Goal: Task Accomplishment & Management: Complete application form

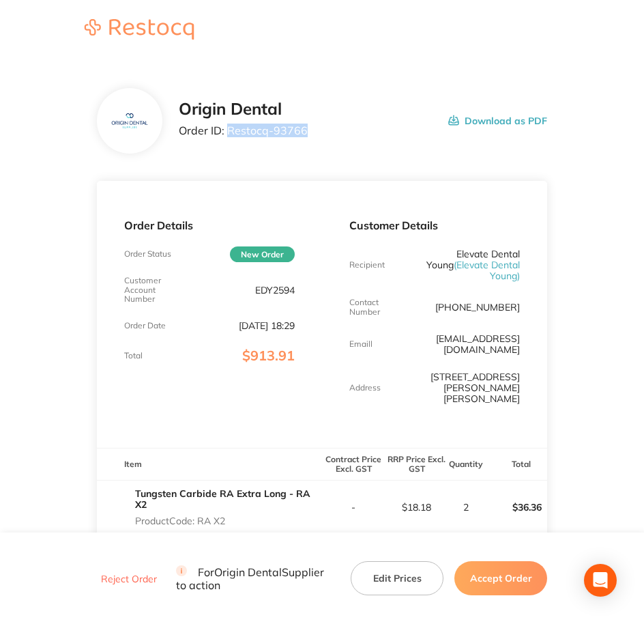
drag, startPoint x: 307, startPoint y: 132, endPoint x: 230, endPoint y: 133, distance: 77.2
click at [230, 133] on div "Origin Dental Order ID: Restocq- 93766 Download as PDF" at bounding box center [363, 121] width 369 height 42
copy p "Restocq- 93766"
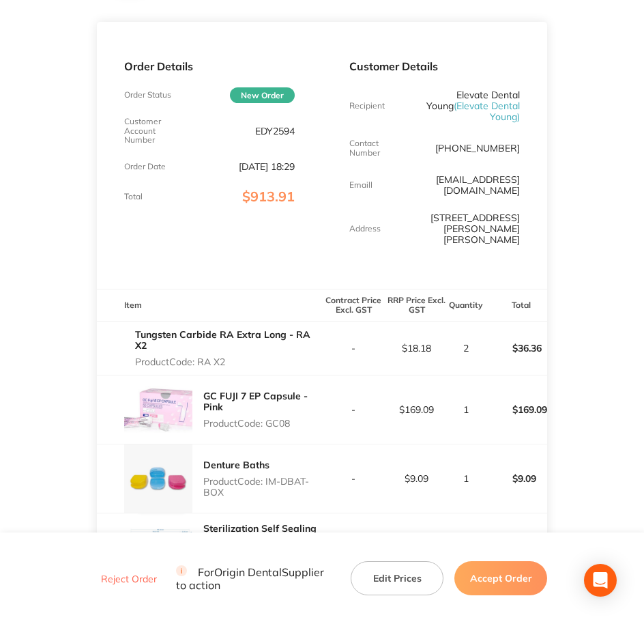
scroll to position [171, 0]
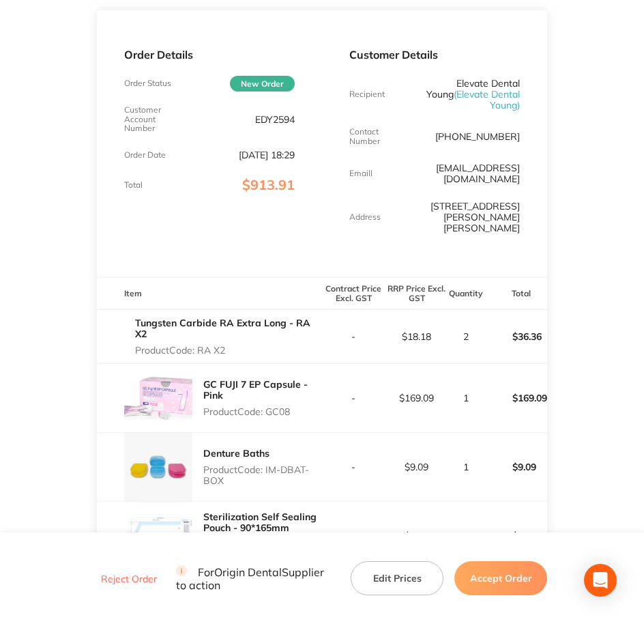
drag, startPoint x: 201, startPoint y: 313, endPoint x: 228, endPoint y: 311, distance: 26.8
click at [228, 345] on p "Product Code: RA X2" at bounding box center [228, 350] width 187 height 11
copy p "RA X2"
drag, startPoint x: 269, startPoint y: 379, endPoint x: 296, endPoint y: 377, distance: 26.7
click at [296, 406] on p "Product Code: GC08" at bounding box center [262, 411] width 119 height 11
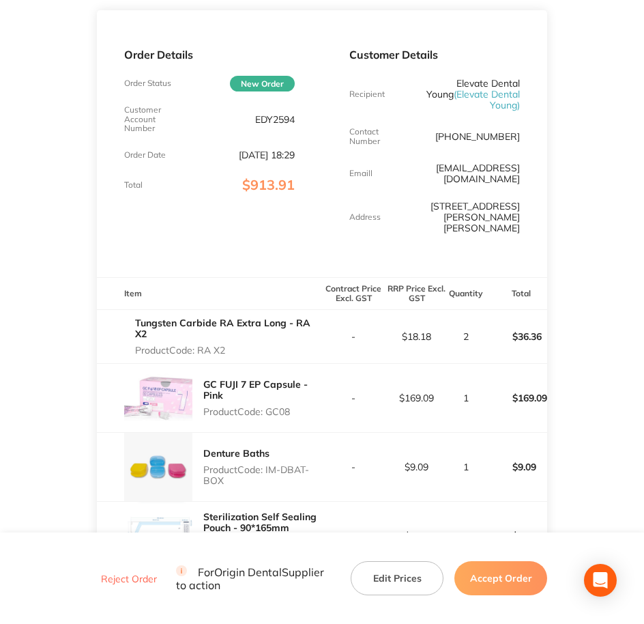
copy p "GC08"
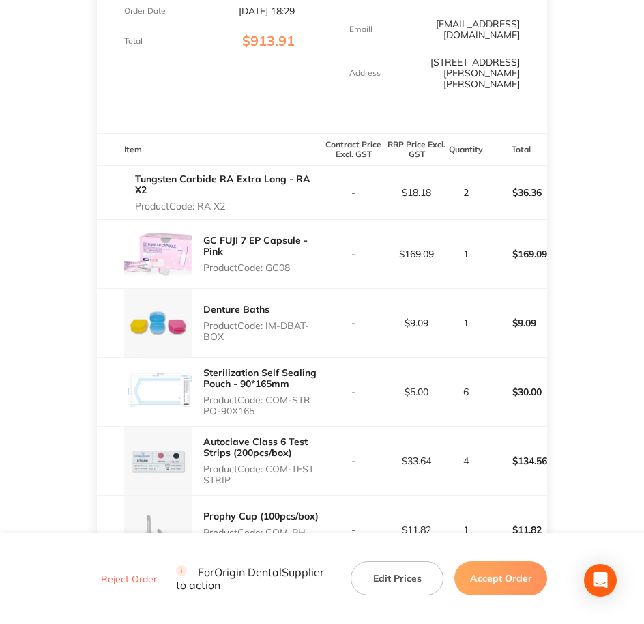
scroll to position [341, 0]
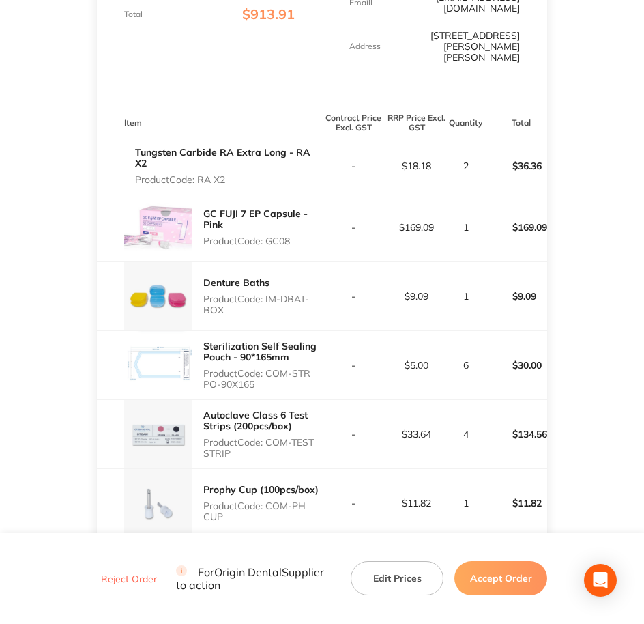
drag, startPoint x: 268, startPoint y: 265, endPoint x: 313, endPoint y: 282, distance: 48.8
click at [313, 294] on p "Product Code: IM-DBAT-BOX" at bounding box center [262, 305] width 119 height 22
copy p "IM-DBAT-BOX"
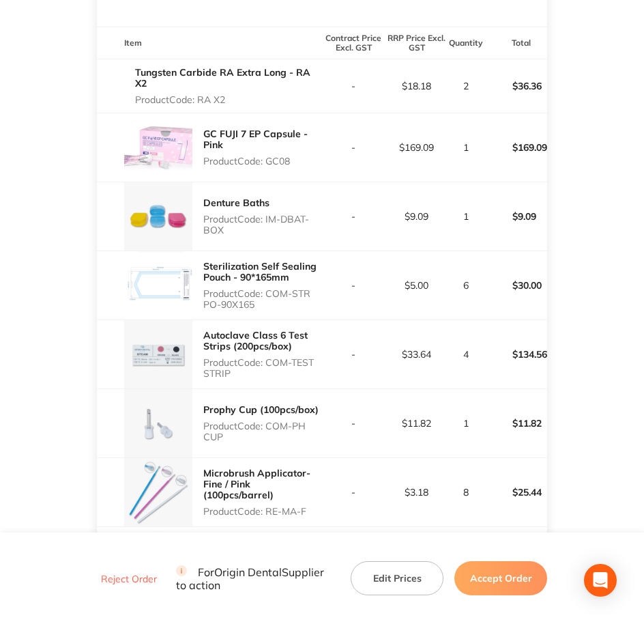
scroll to position [427, 0]
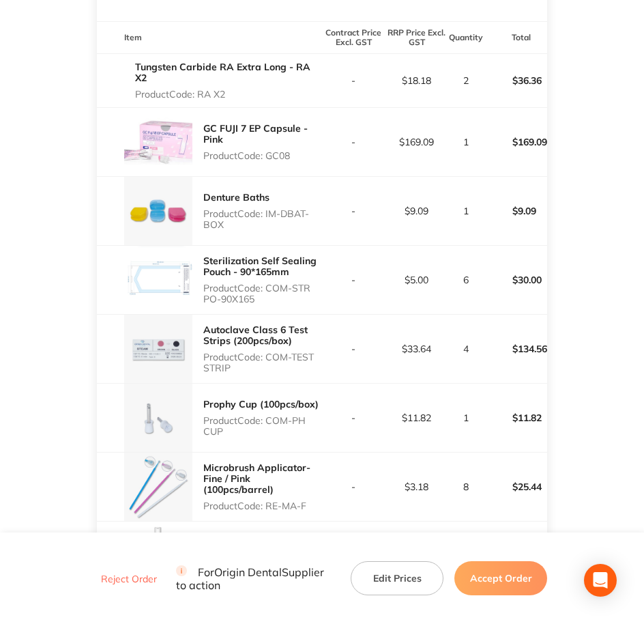
drag, startPoint x: 268, startPoint y: 255, endPoint x: 303, endPoint y: 264, distance: 36.8
click at [303, 283] on p "Product Code: COM-STR PO-90X165" at bounding box center [262, 294] width 119 height 22
copy p "COM-STR PO-90X165"
drag, startPoint x: 271, startPoint y: 323, endPoint x: 318, endPoint y: 339, distance: 49.9
click at [318, 352] on p "Product Code: COM-TEST STRIP" at bounding box center [262, 363] width 119 height 22
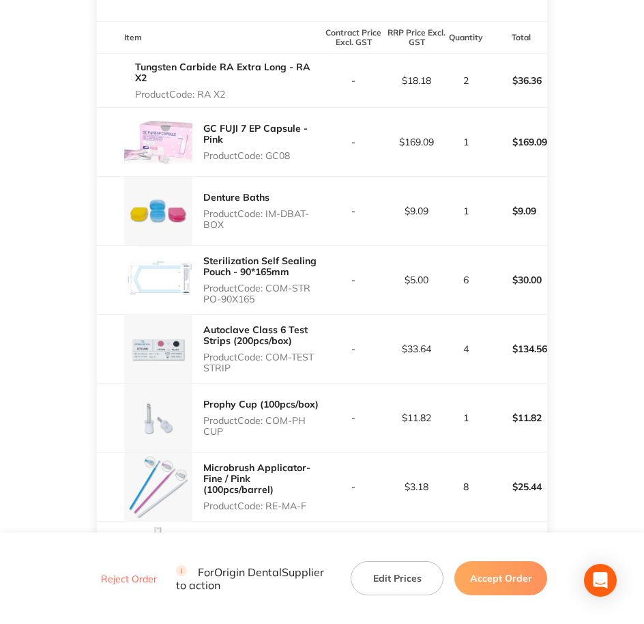
copy p "OM-TEST STRIP"
drag, startPoint x: 268, startPoint y: 388, endPoint x: 304, endPoint y: 416, distance: 45.7
click at [304, 416] on div "Prophy Cup (100pcs/box) Product Code: COM-PH CUP" at bounding box center [209, 418] width 225 height 68
copy p "COM-PH CUP"
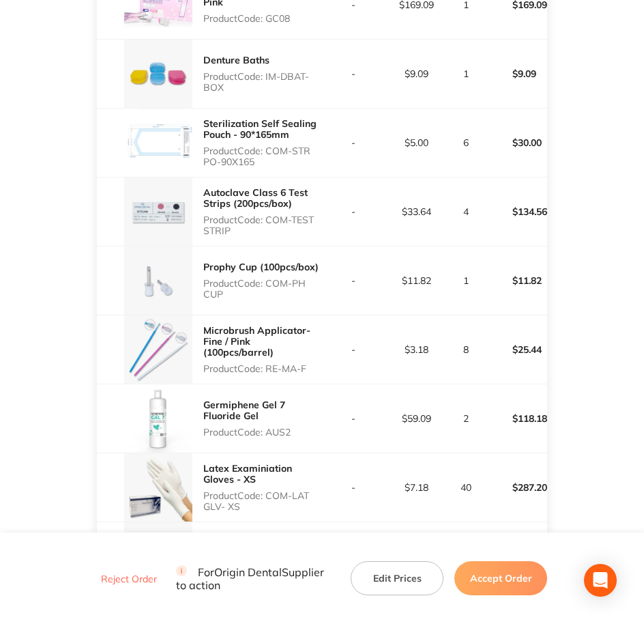
scroll to position [597, 0]
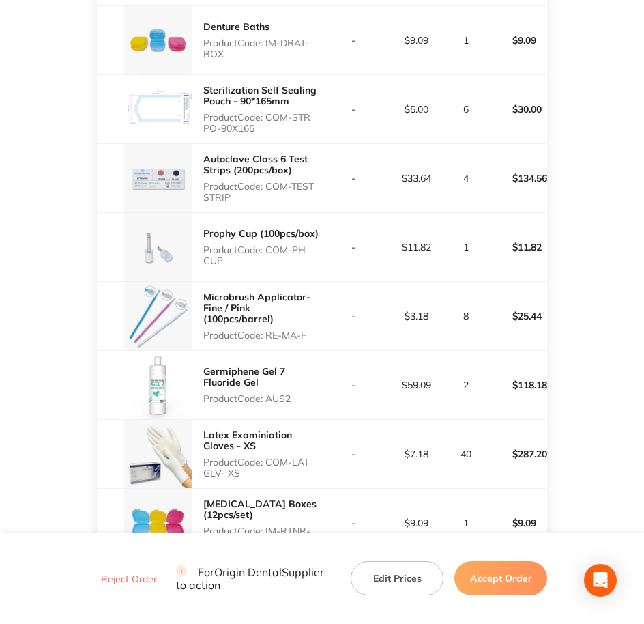
drag, startPoint x: 272, startPoint y: 303, endPoint x: 312, endPoint y: 301, distance: 40.3
click at [312, 330] on p "Product Code: RE-MA-F" at bounding box center [262, 335] width 119 height 11
click at [311, 330] on p "Product Code: RE-MA-F" at bounding box center [262, 335] width 119 height 11
copy p "RE-MA-F"
drag, startPoint x: 294, startPoint y: 362, endPoint x: 304, endPoint y: 361, distance: 9.6
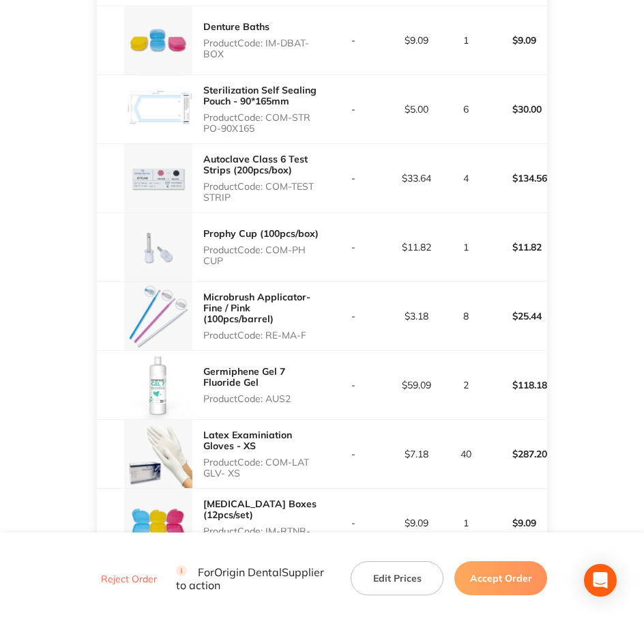
click at [304, 393] on p "Product Code: AUS2" at bounding box center [262, 398] width 119 height 11
copy p "AUS2"
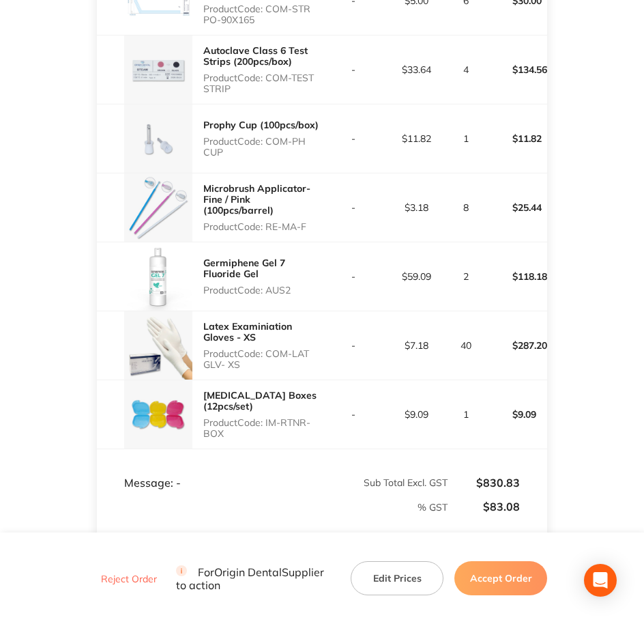
scroll to position [768, 0]
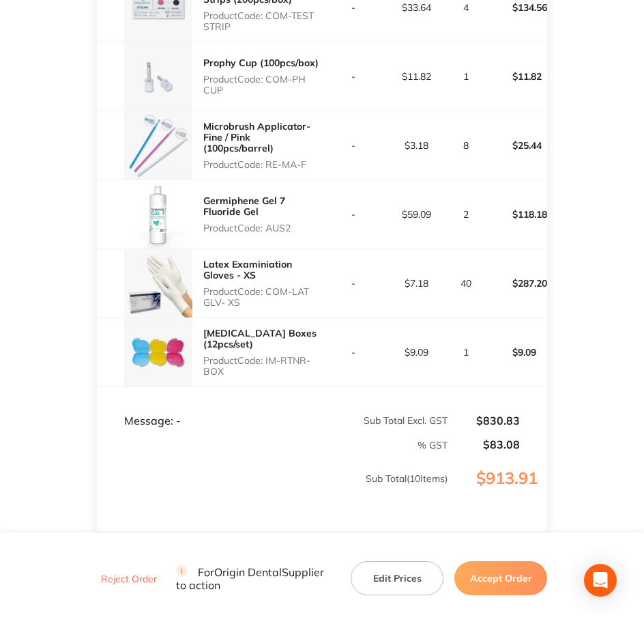
drag, startPoint x: 268, startPoint y: 257, endPoint x: 302, endPoint y: 272, distance: 37.0
click at [302, 286] on p "Product Code: COM-LAT GLV- XS" at bounding box center [262, 297] width 119 height 22
copy p "COM-LAT GLV- XS"
drag, startPoint x: 270, startPoint y: 326, endPoint x: 349, endPoint y: 352, distance: 83.1
click at [349, 352] on tr "[MEDICAL_DATA] Boxes (12pcs/set) Product Code: IM-RTNR-BOX - $9.09 1 $9.09" at bounding box center [322, 352] width 451 height 69
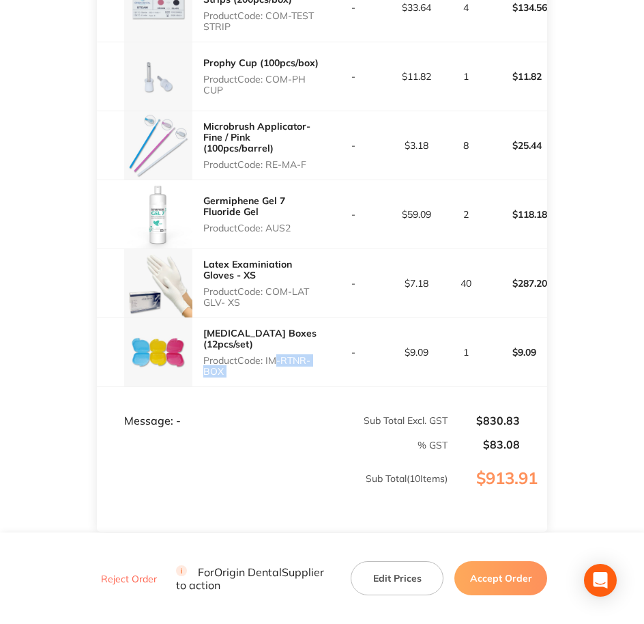
drag, startPoint x: 349, startPoint y: 352, endPoint x: 305, endPoint y: 345, distance: 44.1
click at [305, 345] on div "[MEDICAL_DATA] Boxes (12pcs/set) Product Code: IM-RTNR-BOX" at bounding box center [262, 352] width 119 height 60
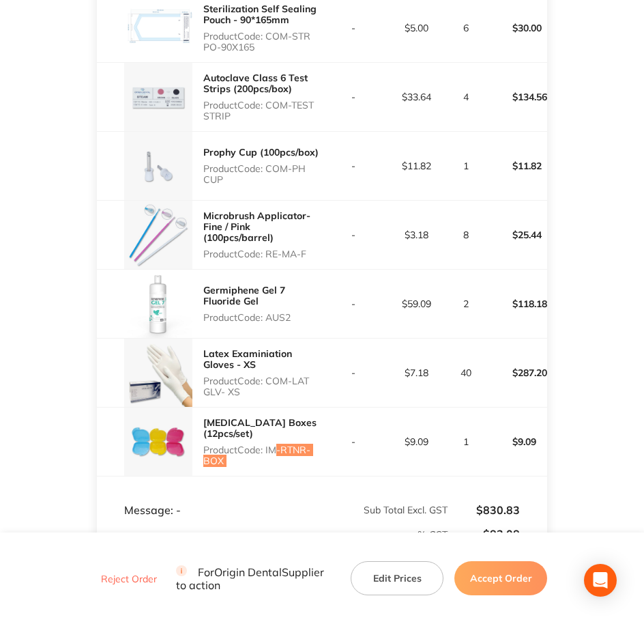
scroll to position [683, 0]
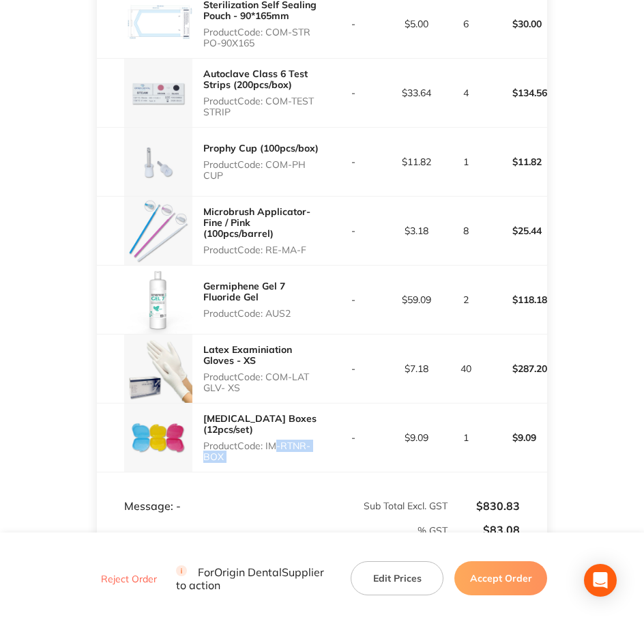
click at [506, 567] on button "Accept Order" at bounding box center [501, 578] width 93 height 34
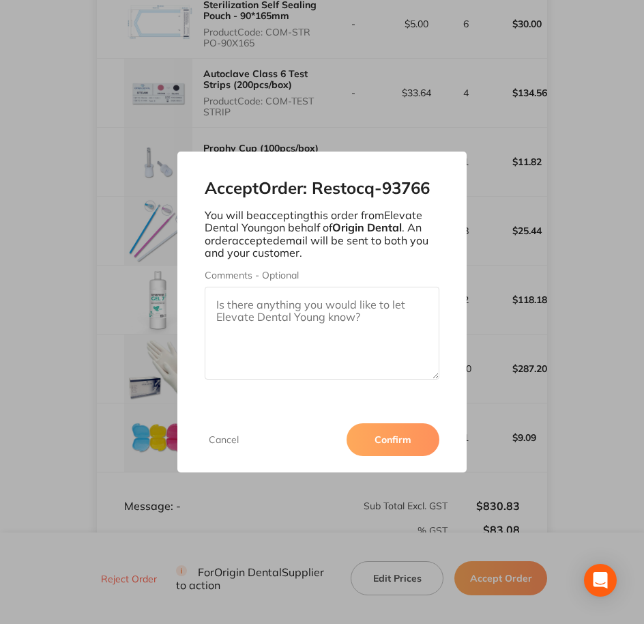
click at [356, 291] on textarea "Comments - Optional" at bounding box center [323, 333] width 236 height 93
paste textarea "SO-00001033"
type textarea "SO-00001033"
click at [403, 430] on button "Confirm" at bounding box center [393, 439] width 93 height 33
